Goal: Task Accomplishment & Management: Complete application form

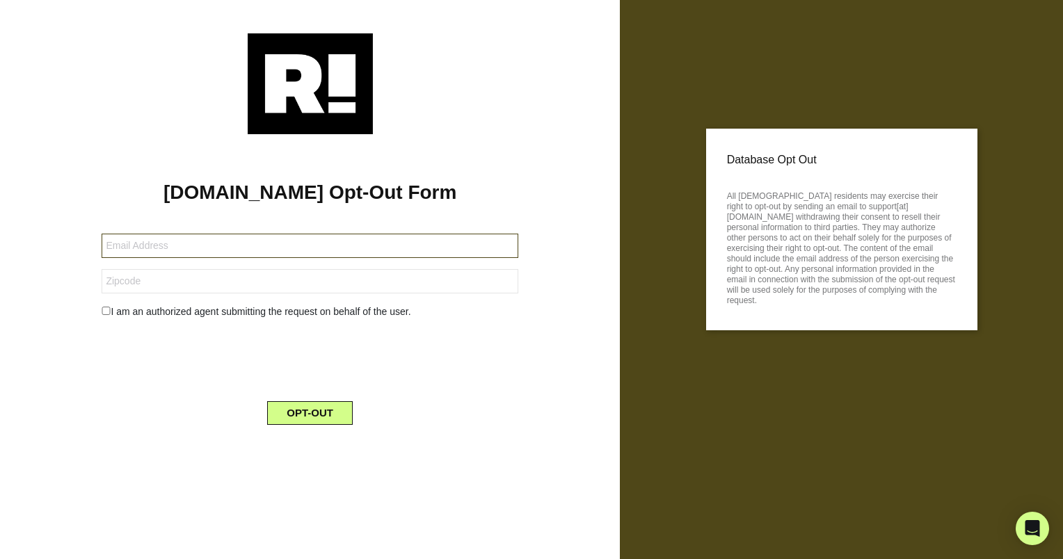
click at [353, 239] on input "text" at bounding box center [310, 246] width 417 height 24
type input "[PERSON_NAME][EMAIL_ADDRESS][PERSON_NAME][DOMAIN_NAME]"
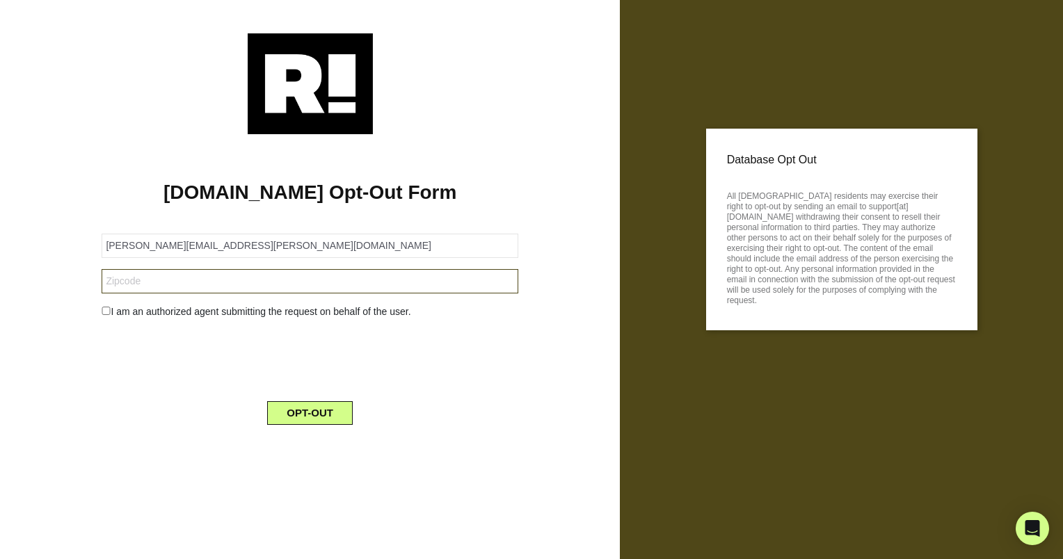
click at [286, 287] on input "text" at bounding box center [310, 281] width 417 height 24
type input "98121"
click at [111, 305] on div "I am an authorized agent submitting the request on behalf of the user." at bounding box center [309, 312] width 437 height 15
click at [312, 415] on button "OPT-OUT" at bounding box center [310, 413] width 86 height 24
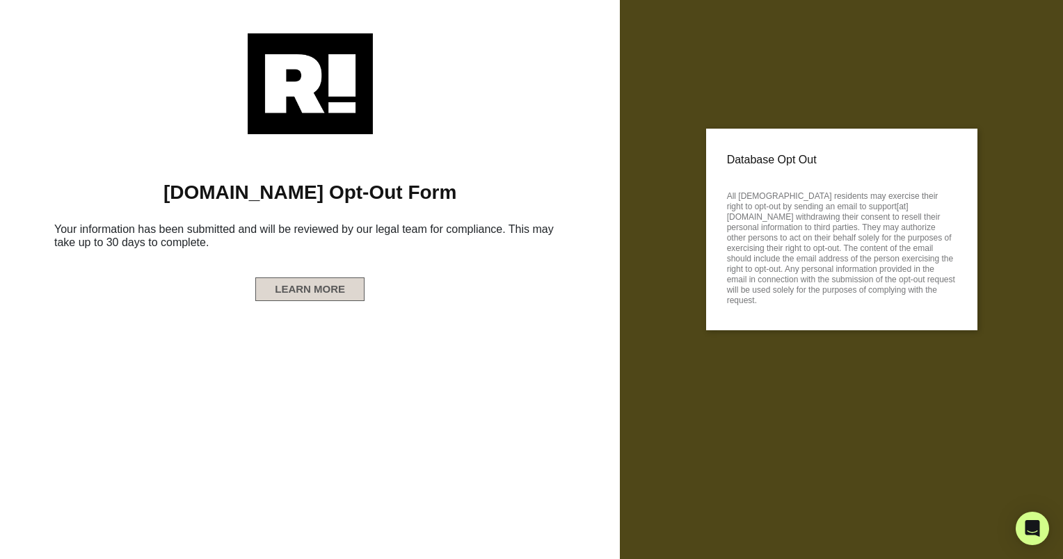
click at [320, 295] on button "LEARN MORE" at bounding box center [309, 289] width 109 height 24
